Goal: Transaction & Acquisition: Purchase product/service

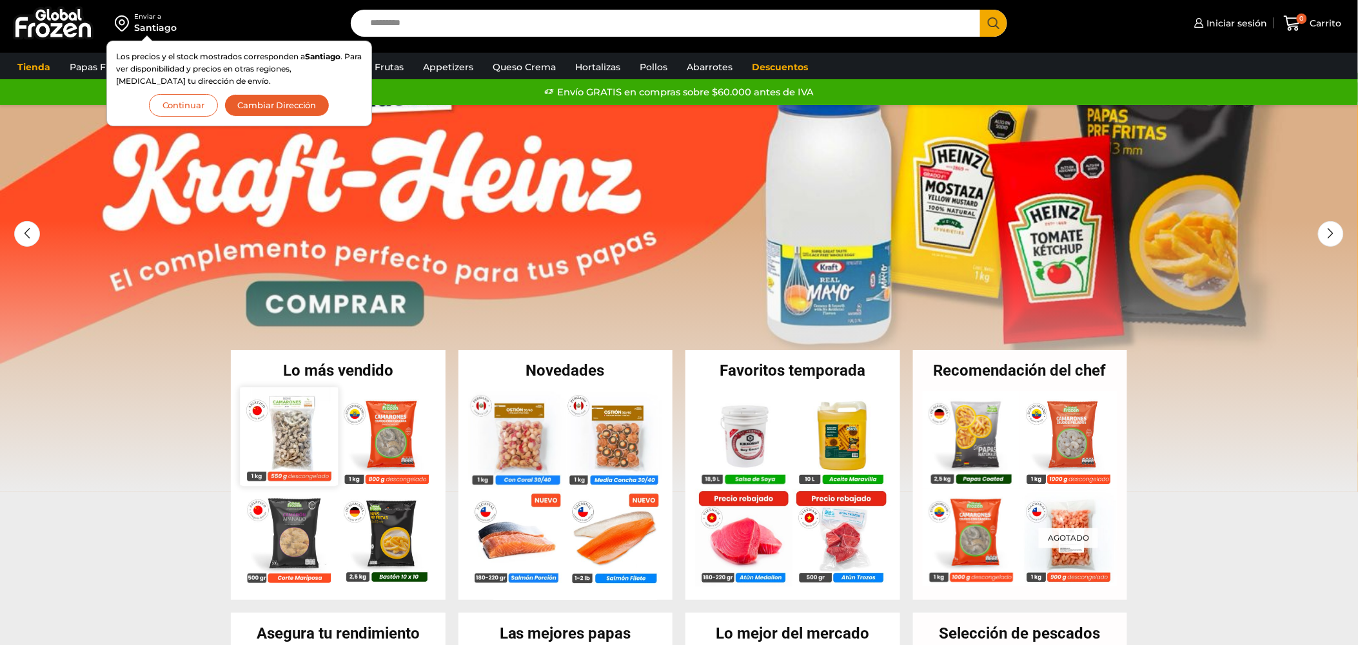
click at [288, 443] on img at bounding box center [289, 436] width 98 height 98
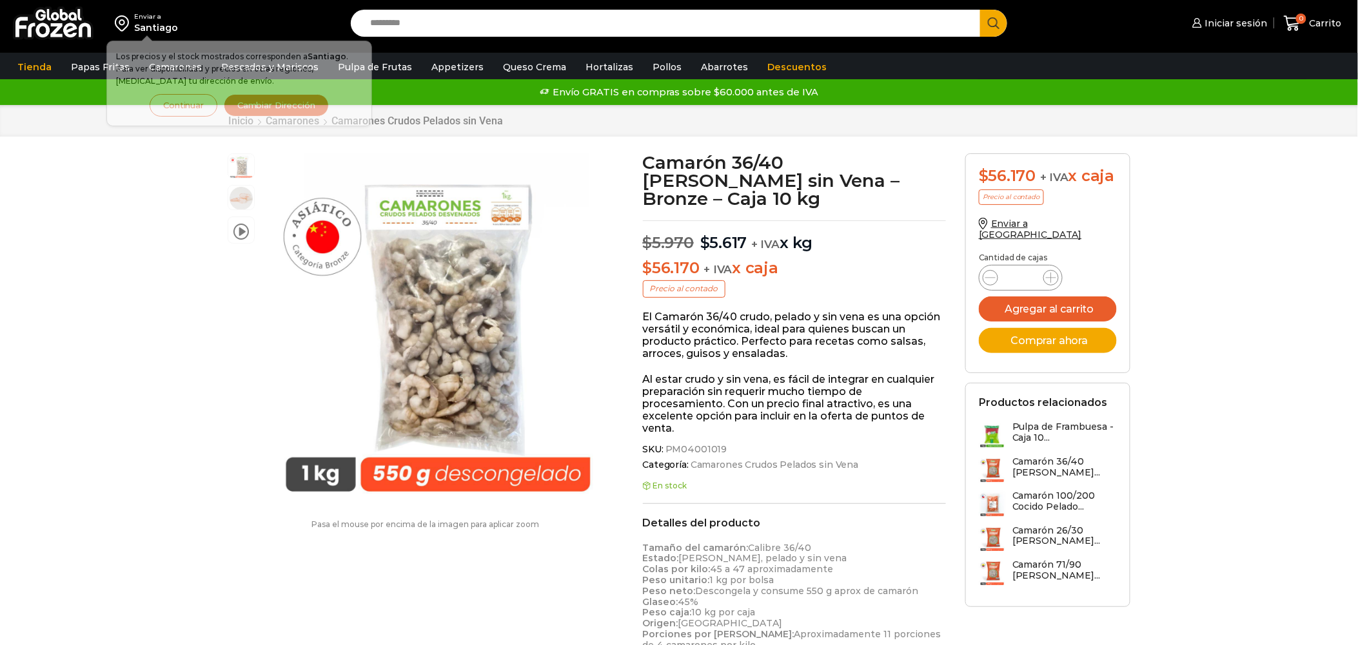
scroll to position [1, 0]
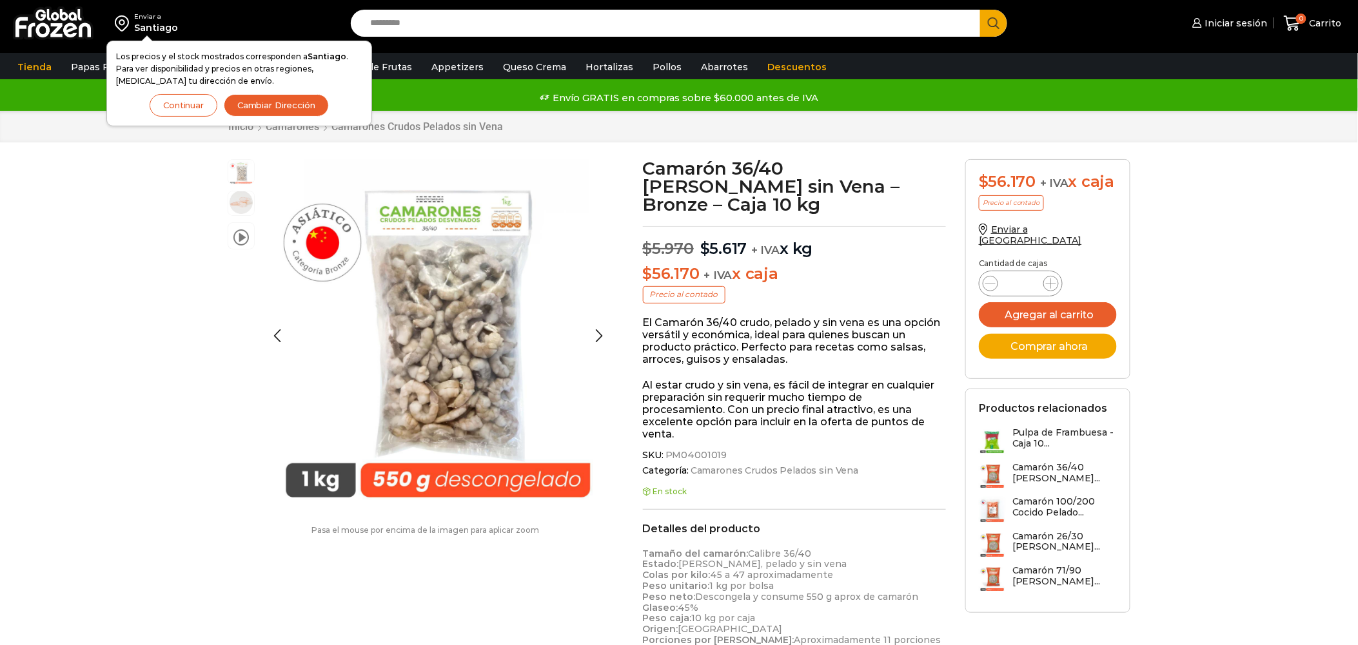
click at [245, 206] on img at bounding box center [241, 203] width 26 height 26
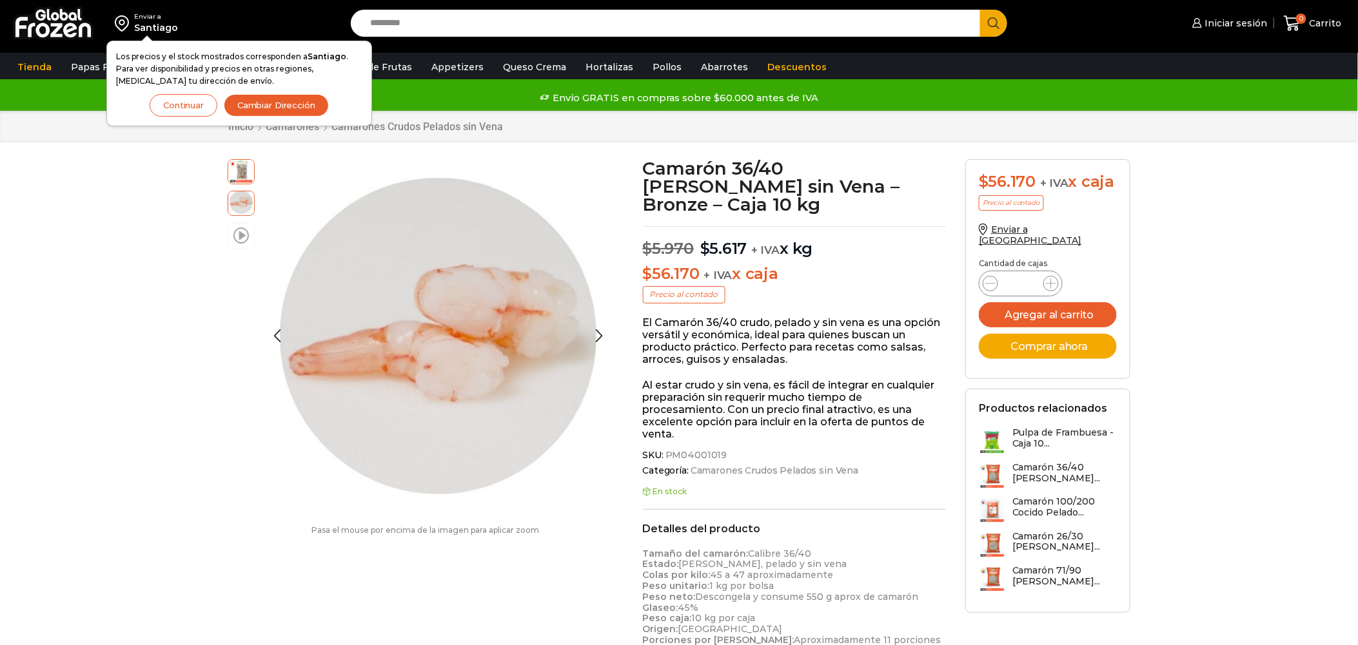
click at [245, 232] on span at bounding box center [240, 234] width 15 height 17
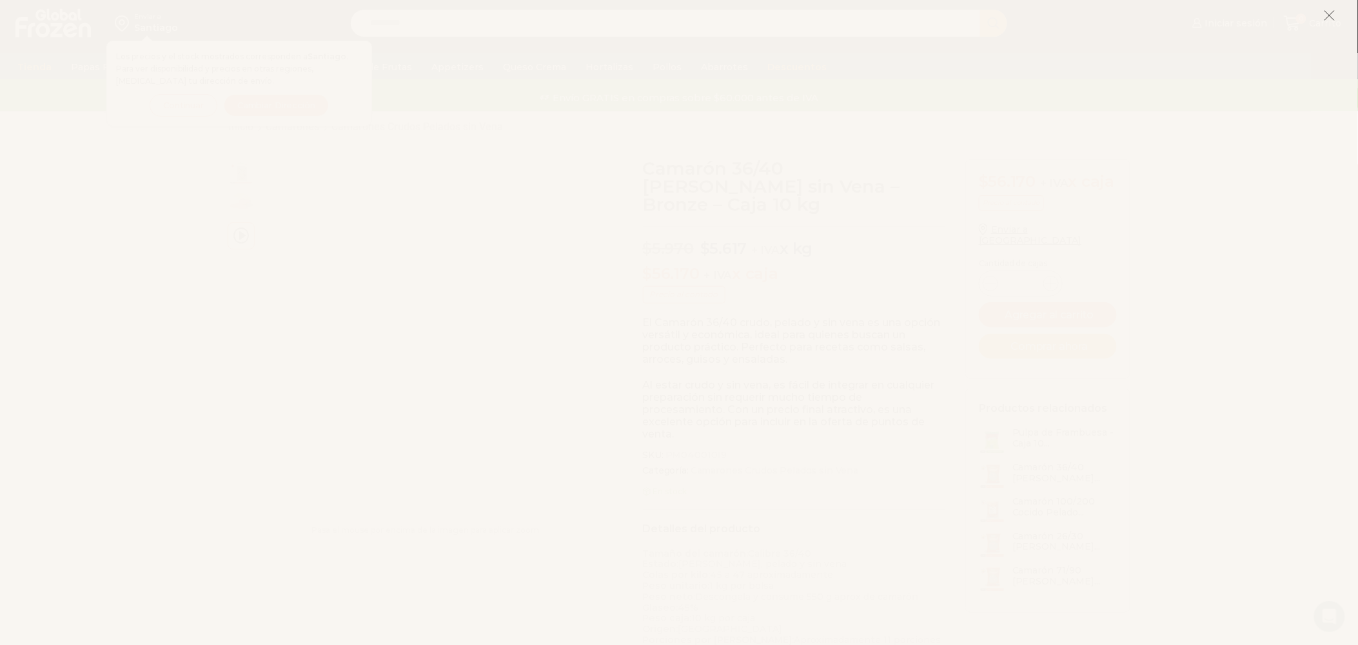
click at [1324, 15] on icon at bounding box center [1330, 16] width 12 height 12
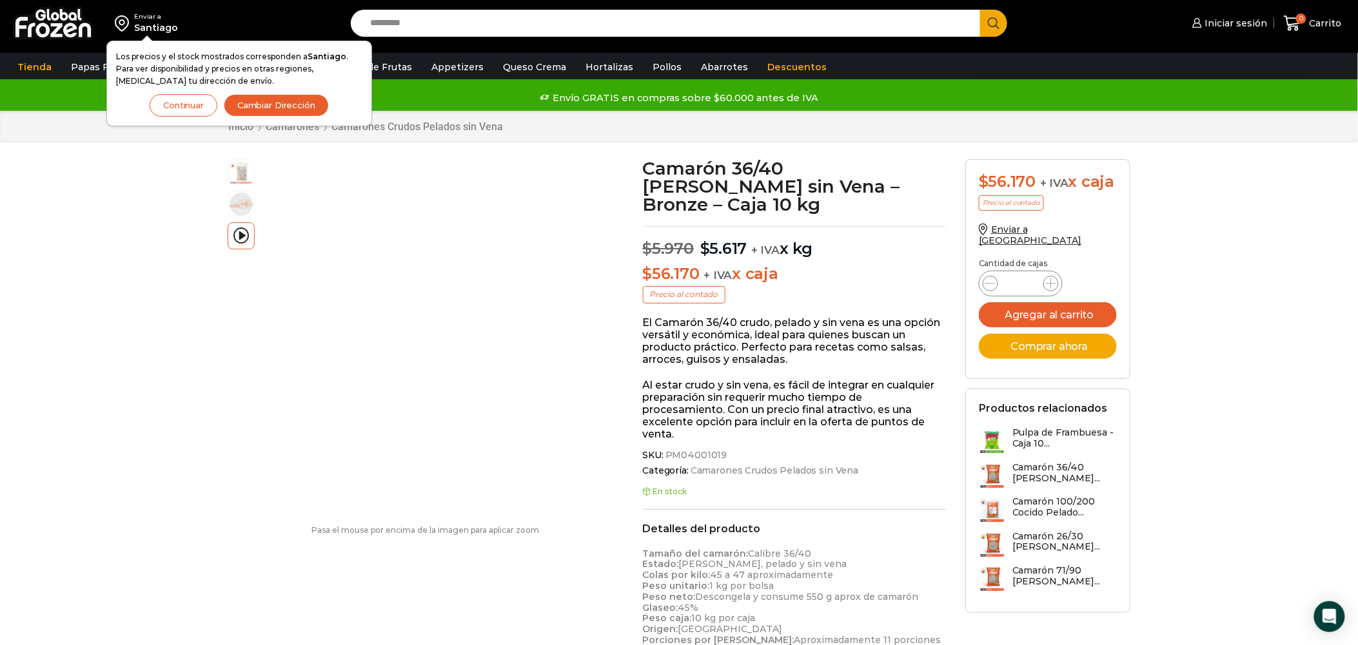
click at [680, 321] on p "El Camarón 36/40 crudo, pelado y sin vena es una opción versátil y económica, i…" at bounding box center [795, 342] width 304 height 50
drag, startPoint x: 663, startPoint y: 309, endPoint x: 753, endPoint y: 309, distance: 90.3
click at [756, 317] on p "El Camarón 36/40 crudo, pelado y sin vena es una opción versátil y económica, i…" at bounding box center [795, 342] width 304 height 50
drag, startPoint x: 708, startPoint y: 330, endPoint x: 752, endPoint y: 333, distance: 43.9
click at [756, 329] on p "El Camarón 36/40 crudo, pelado y sin vena es una opción versátil y económica, i…" at bounding box center [795, 342] width 304 height 50
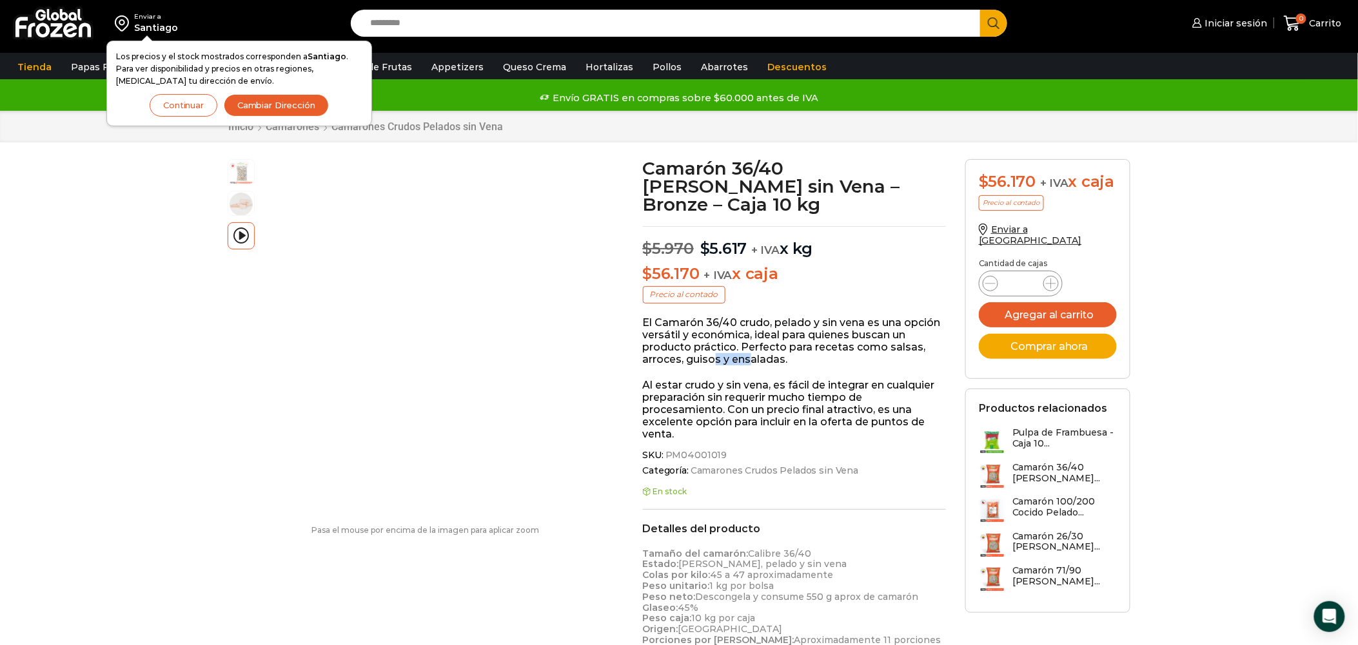
drag, startPoint x: 721, startPoint y: 344, endPoint x: 746, endPoint y: 351, distance: 26.3
click at [749, 341] on p "El Camarón 36/40 crudo, pelado y sin vena es una opción versátil y económica, i…" at bounding box center [795, 342] width 304 height 50
drag, startPoint x: 778, startPoint y: 373, endPoint x: 759, endPoint y: 386, distance: 23.2
click at [796, 379] on p "Al estar crudo y sin vena, es fácil de integrar en cualquier preparación sin re…" at bounding box center [795, 410] width 304 height 62
drag, startPoint x: 731, startPoint y: 399, endPoint x: 630, endPoint y: 376, distance: 103.9
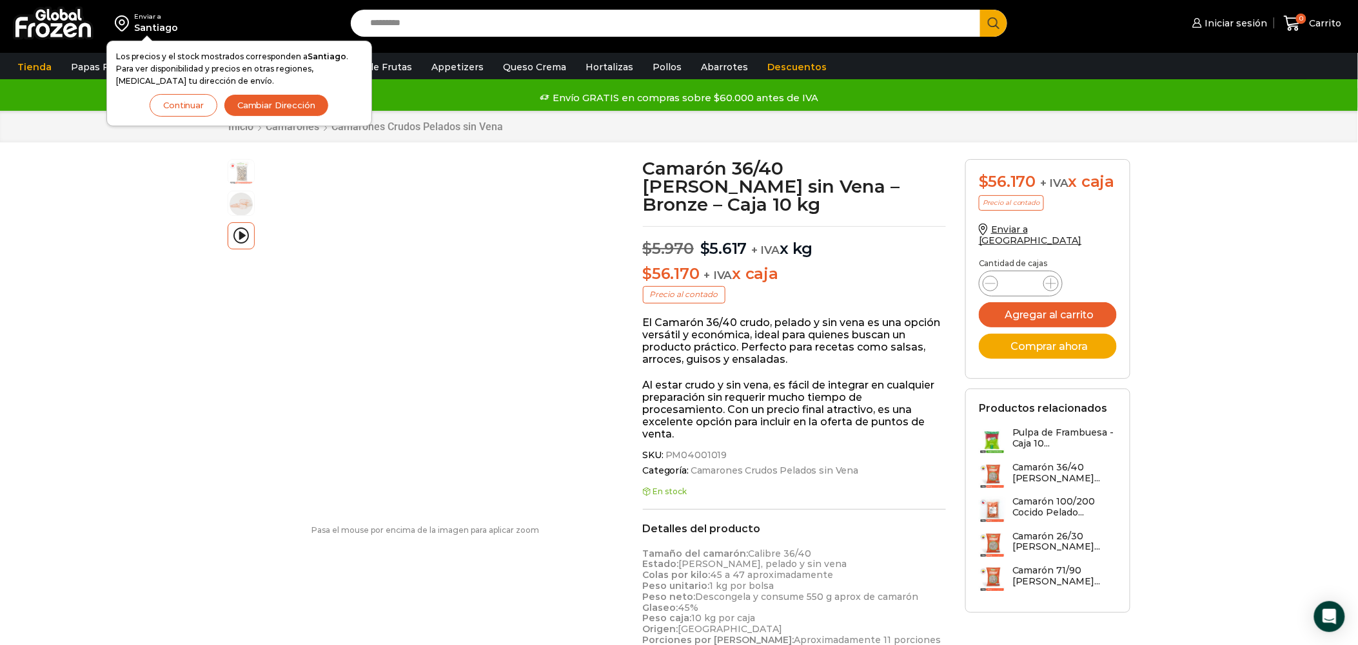
click at [756, 397] on p "Al estar crudo y sin vena, es fácil de integrar en cualquier preparación sin re…" at bounding box center [795, 410] width 304 height 62
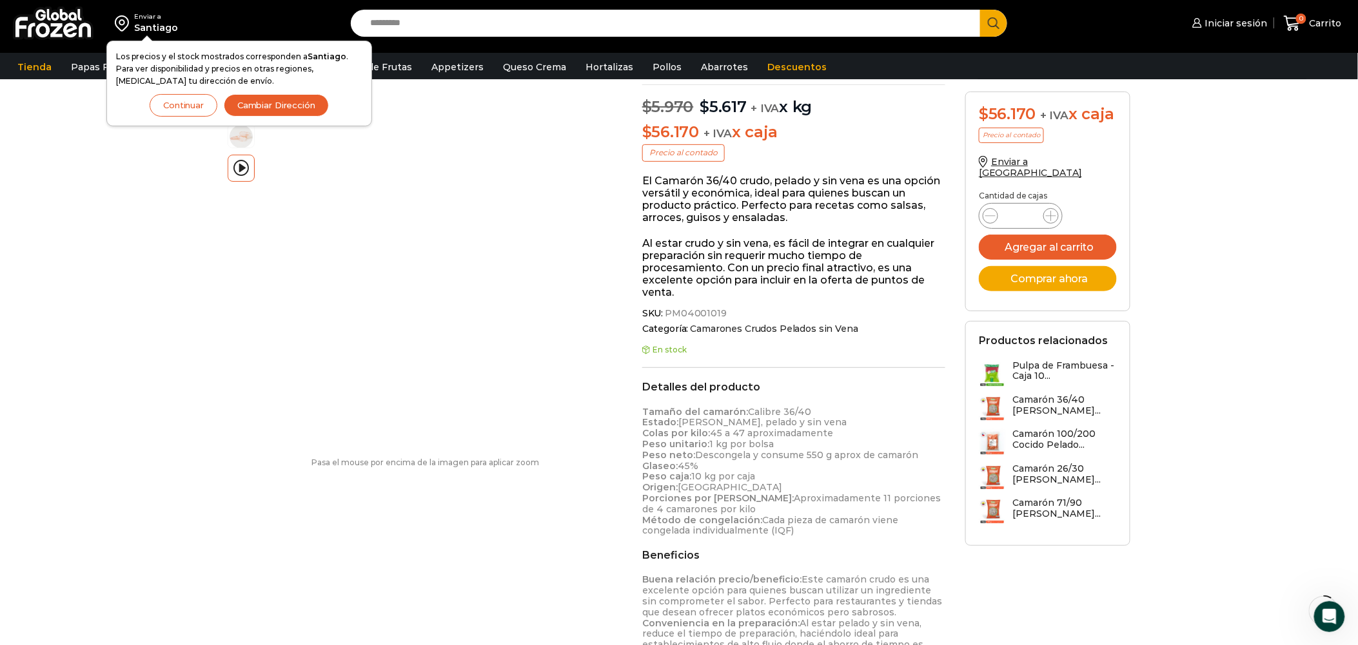
scroll to position [146, 0]
drag, startPoint x: 712, startPoint y: 195, endPoint x: 721, endPoint y: 175, distance: 21.1
click at [712, 194] on p "El Camarón 36/40 crudo, pelado y sin vena es una opción versátil y económica, i…" at bounding box center [794, 196] width 304 height 50
drag, startPoint x: 729, startPoint y: 167, endPoint x: 785, endPoint y: 168, distance: 56.1
click at [785, 171] on p "El Camarón 36/40 crudo, pelado y sin vena es una opción versátil y económica, i…" at bounding box center [794, 196] width 304 height 50
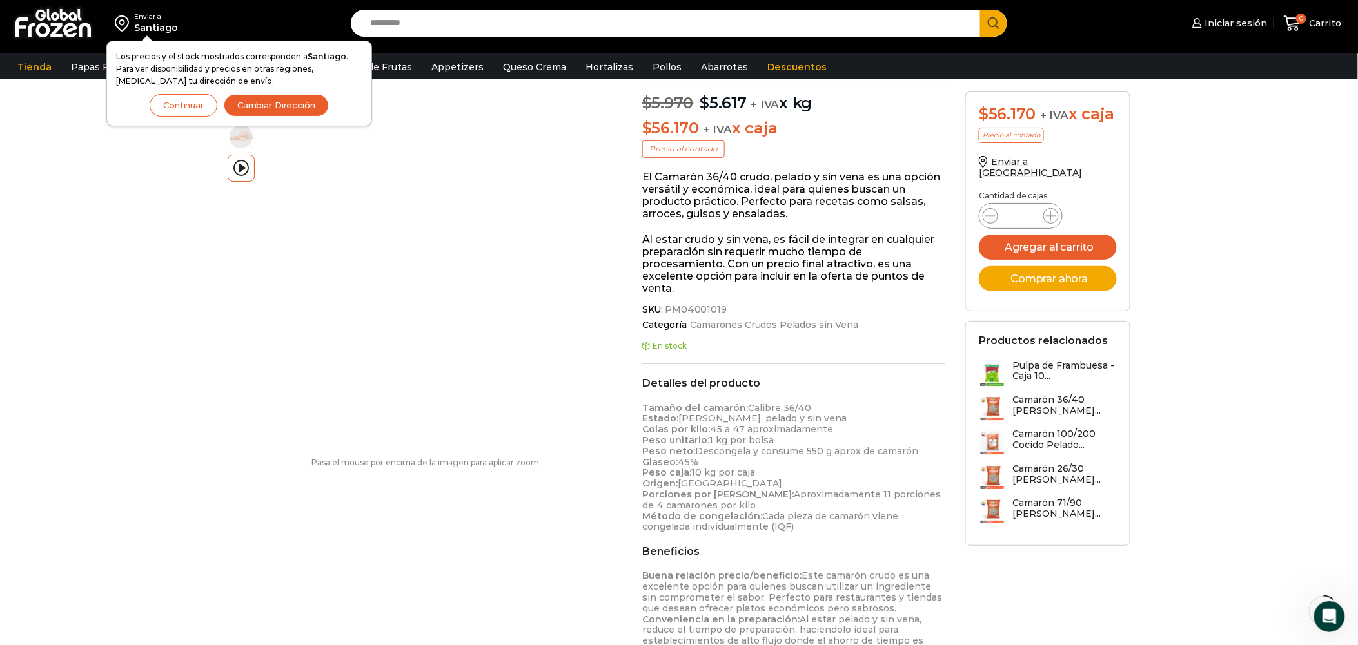
drag, startPoint x: 736, startPoint y: 188, endPoint x: 751, endPoint y: 197, distance: 17.9
click at [754, 190] on p "El Camarón 36/40 crudo, pelado y sin vena es una opción versátil y económica, i…" at bounding box center [794, 196] width 304 height 50
drag, startPoint x: 732, startPoint y: 235, endPoint x: 770, endPoint y: 248, distance: 39.6
click at [789, 236] on p "Al estar crudo y sin vena, es fácil de integrar en cualquier preparación sin re…" at bounding box center [794, 264] width 304 height 62
click at [814, 265] on p "Al estar crudo y sin vena, es fácil de integrar en cualquier preparación sin re…" at bounding box center [794, 264] width 304 height 62
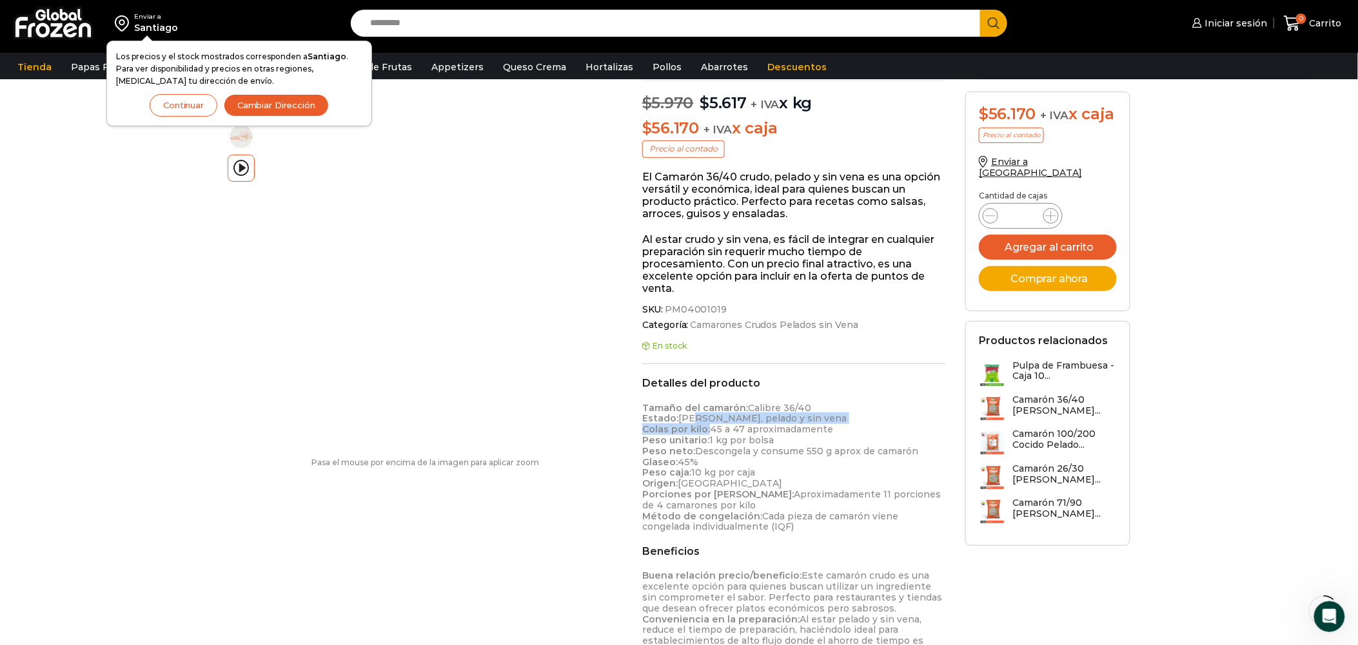
drag, startPoint x: 691, startPoint y: 404, endPoint x: 740, endPoint y: 411, distance: 49.6
click at [727, 410] on p "Tamaño del camarón: Calibre 36/40 Estado: Crudo, pelado y sin vena Colas por ki…" at bounding box center [794, 468] width 304 height 130
drag, startPoint x: 698, startPoint y: 448, endPoint x: 716, endPoint y: 452, distance: 17.8
click at [715, 452] on p "Tamaño del camarón: Calibre 36/40 Estado: Crudo, pelado y sin vena Colas por ki…" at bounding box center [794, 468] width 304 height 130
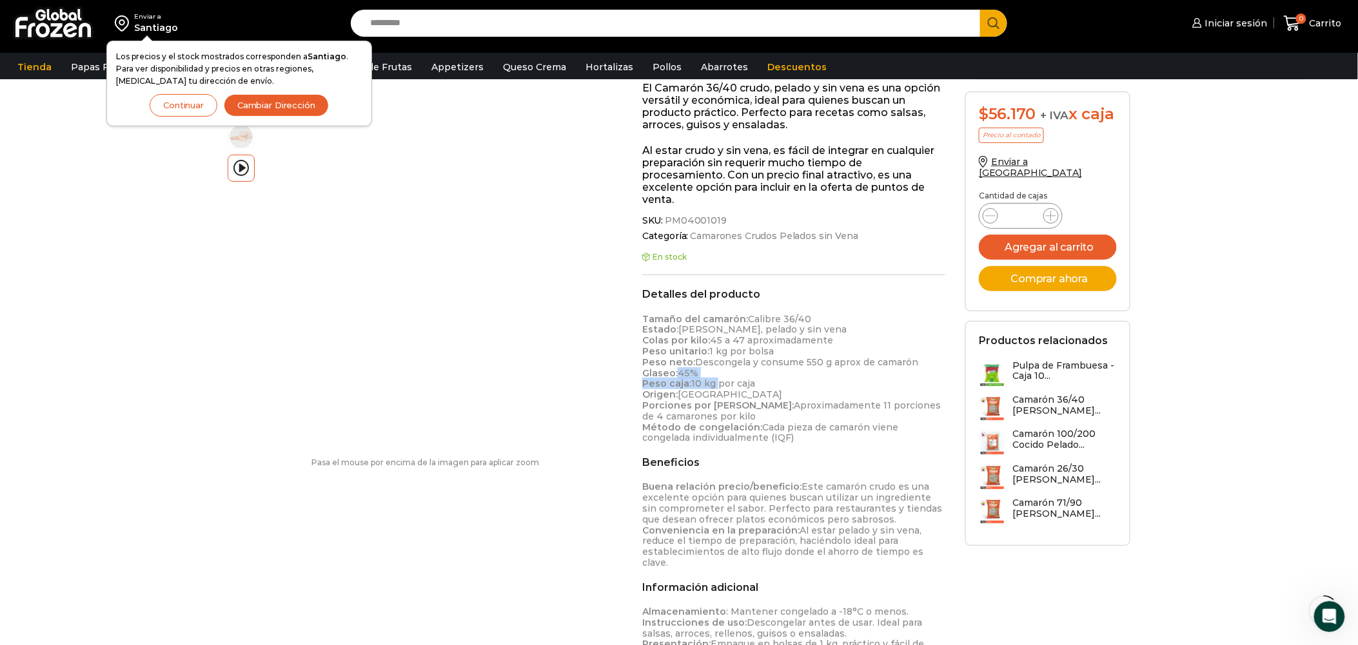
scroll to position [254, 0]
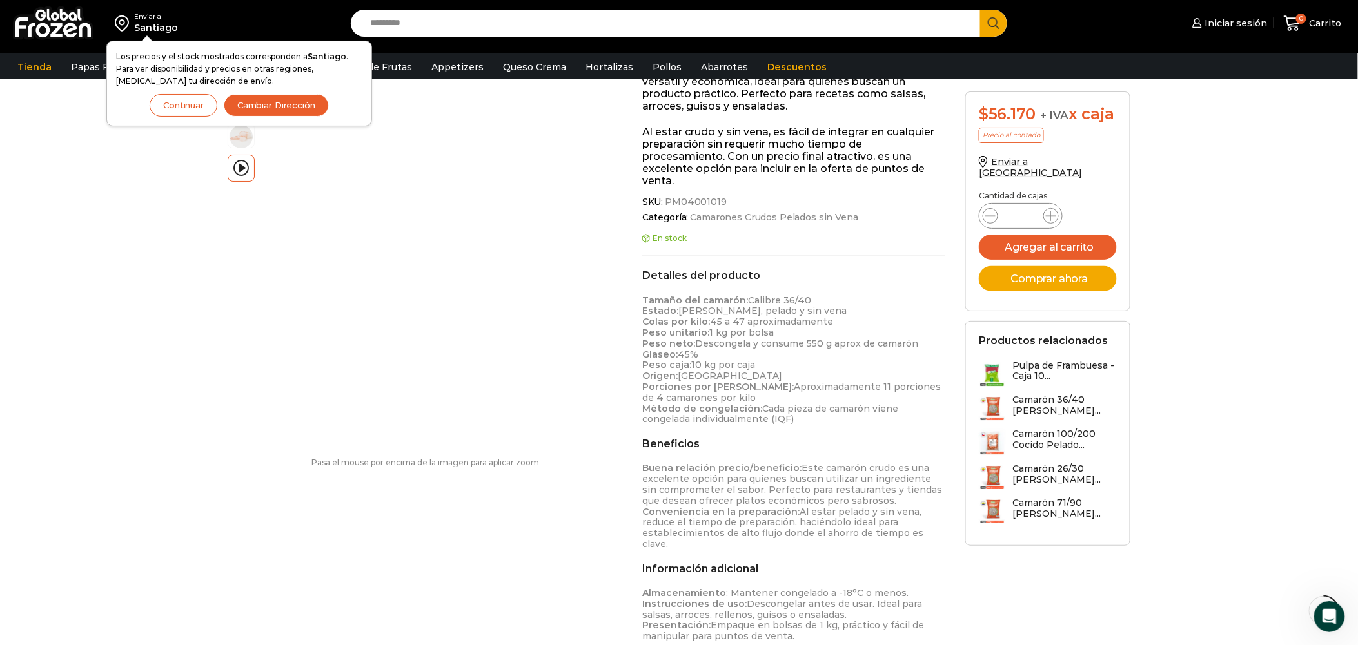
click at [694, 295] on p "Tamaño del camarón: Calibre 36/40 Estado: Crudo, pelado y sin vena Colas por ki…" at bounding box center [794, 360] width 304 height 130
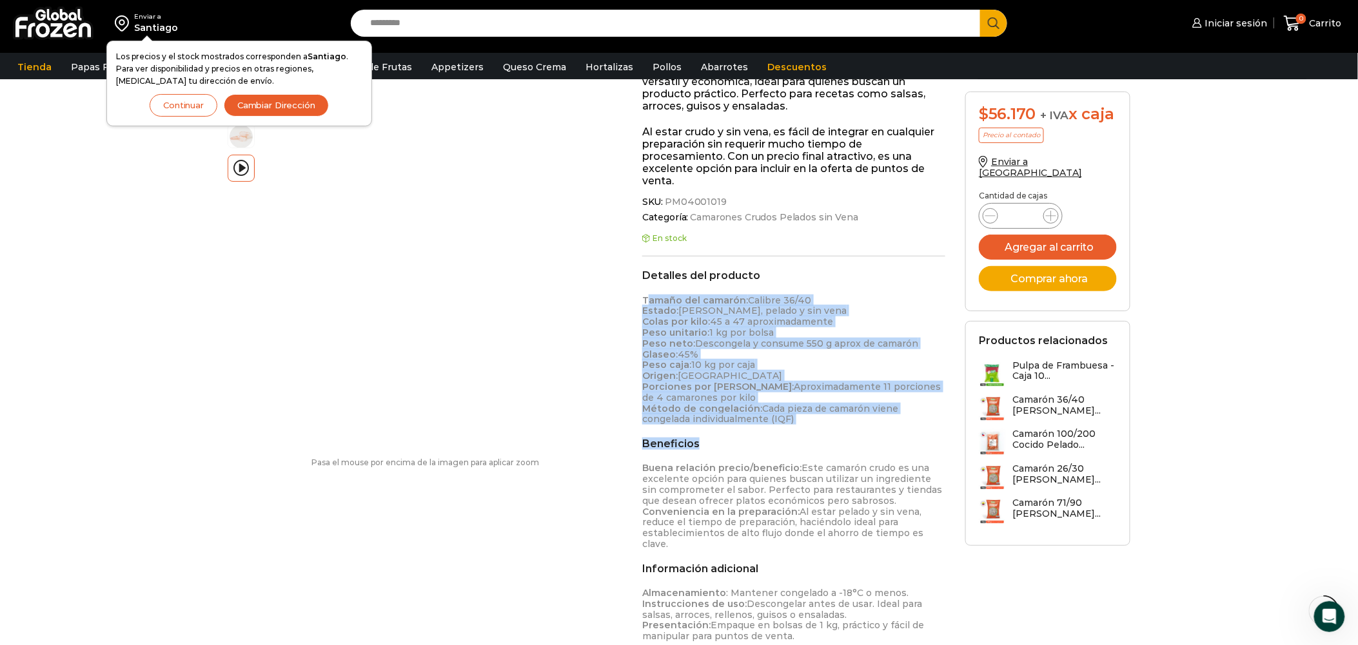
drag, startPoint x: 648, startPoint y: 282, endPoint x: 801, endPoint y: 421, distance: 207.2
click at [801, 421] on div "Detalles del producto Tamaño del camarón: Calibre 36/40 Estado: Crudo, pelado y…" at bounding box center [794, 463] width 304 height 386
click at [765, 359] on p "Tamaño del camarón: Calibre 36/40 Estado: Crudo, pelado y sin vena Colas por ki…" at bounding box center [794, 360] width 304 height 130
